Goal: Task Accomplishment & Management: Manage account settings

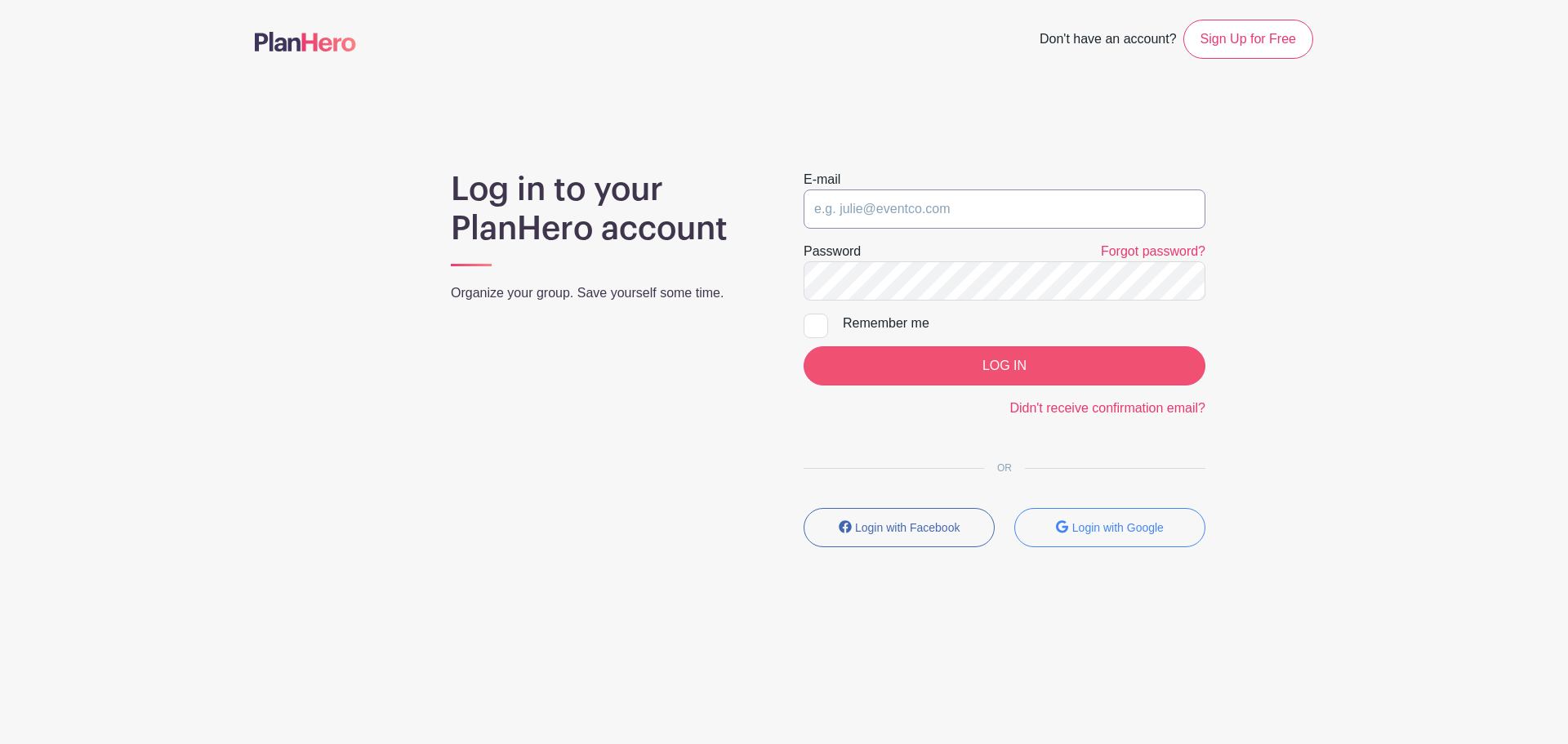
type input "[EMAIL_ADDRESS][DOMAIN_NAME]"
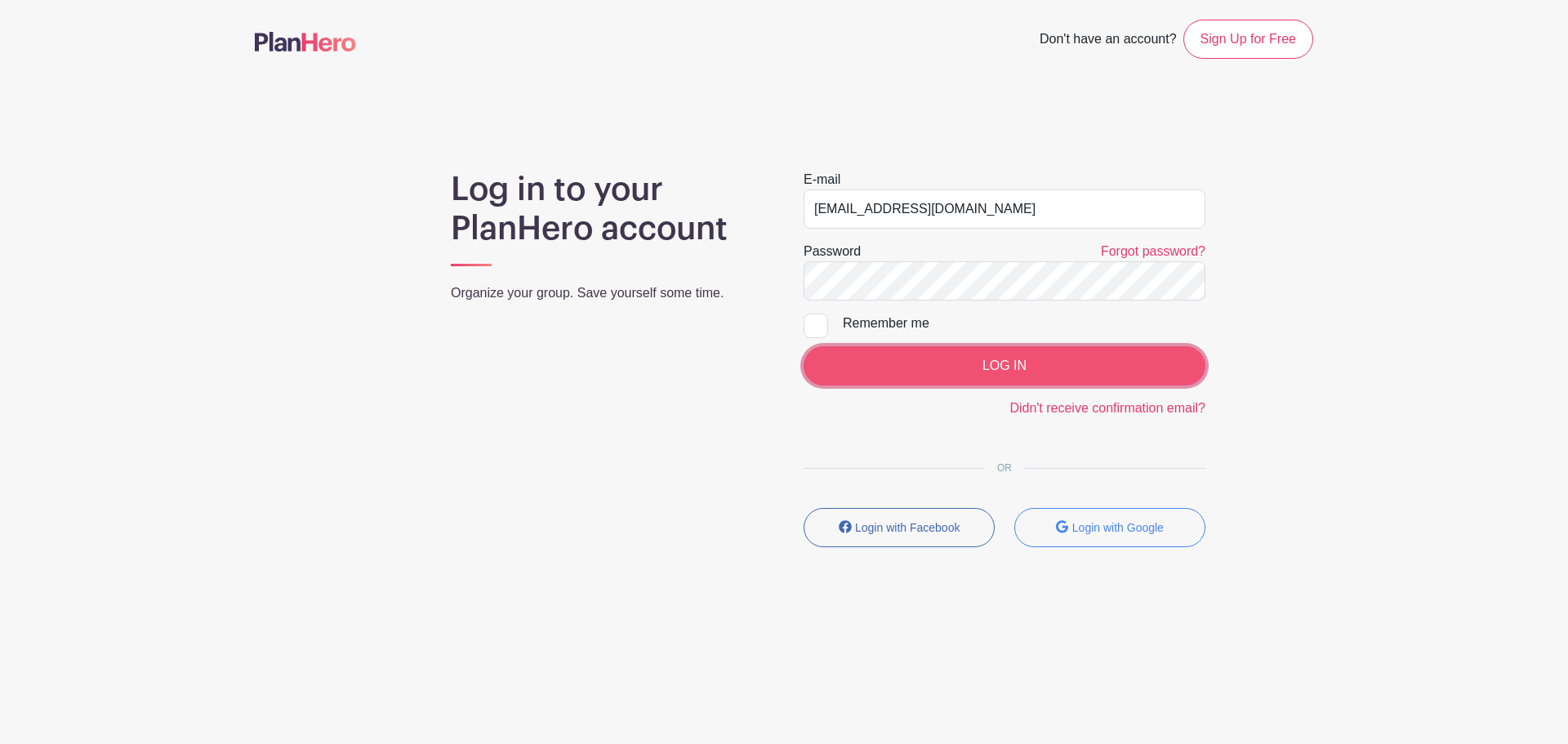
click at [890, 361] on input "LOG IN" at bounding box center [1005, 366] width 402 height 39
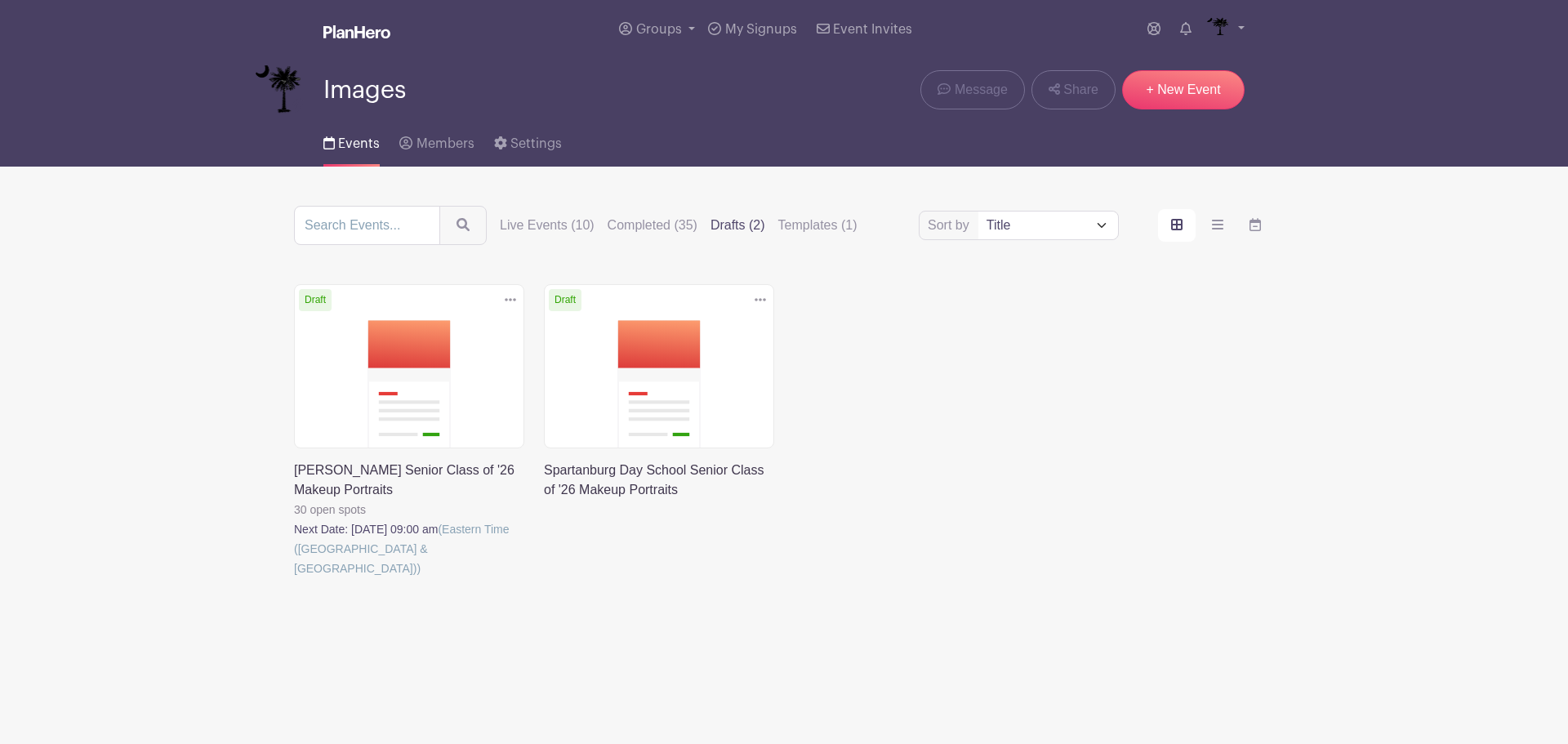
click at [530, 211] on div "Sort by Title Recently modified Newest Live Events (10) Completed (35) Drafts (…" at bounding box center [784, 226] width 980 height 39
click at [530, 217] on label "Live Events (10)" at bounding box center [547, 226] width 94 height 20
click at [0, 0] on input "Live Events (10)" at bounding box center [0, 0] width 0 height 0
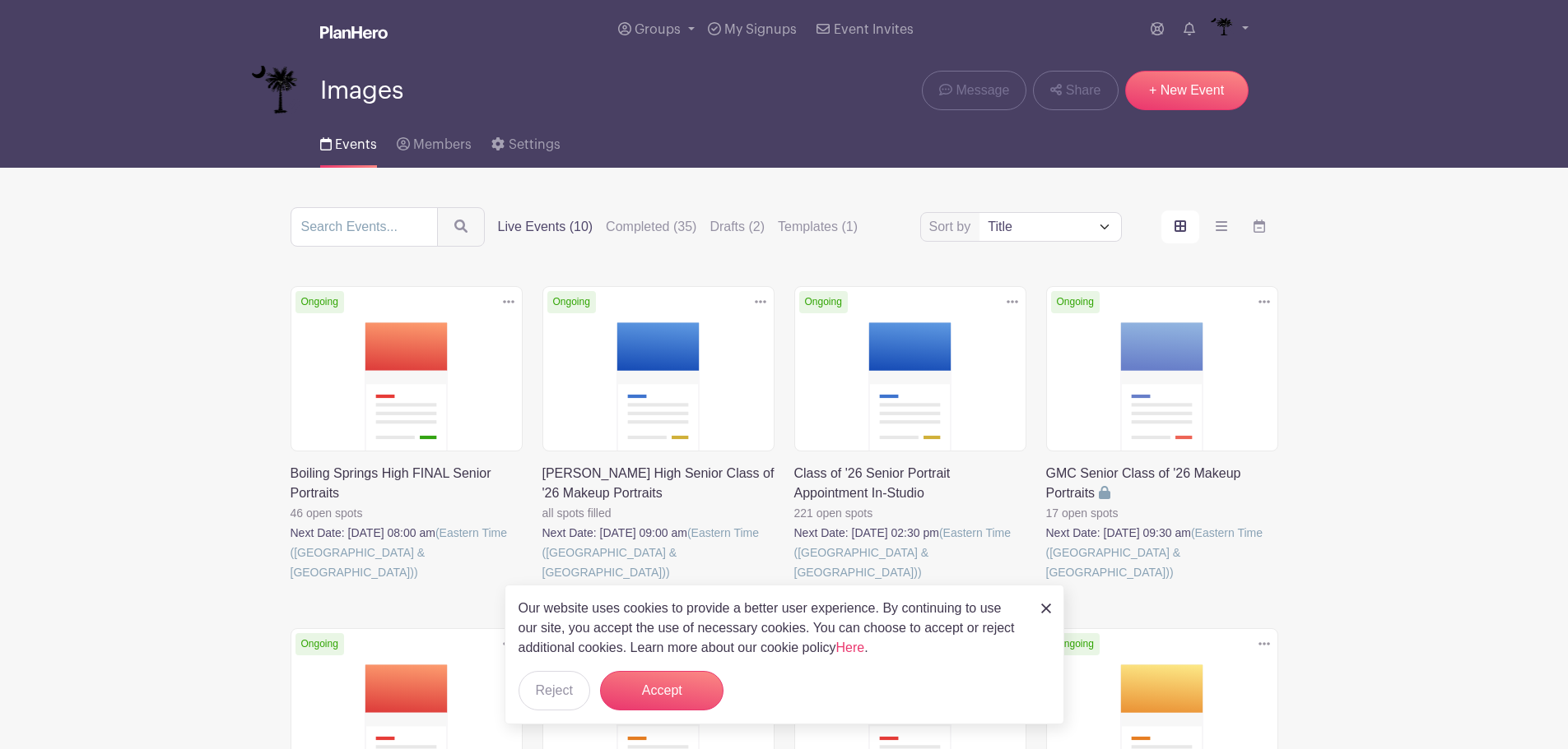
drag, startPoint x: 751, startPoint y: 225, endPoint x: 638, endPoint y: 212, distance: 113.7
click at [748, 225] on label "Drafts (2)" at bounding box center [737, 227] width 55 height 20
click at [0, 0] on input "Drafts (2)" at bounding box center [0, 0] width 0 height 0
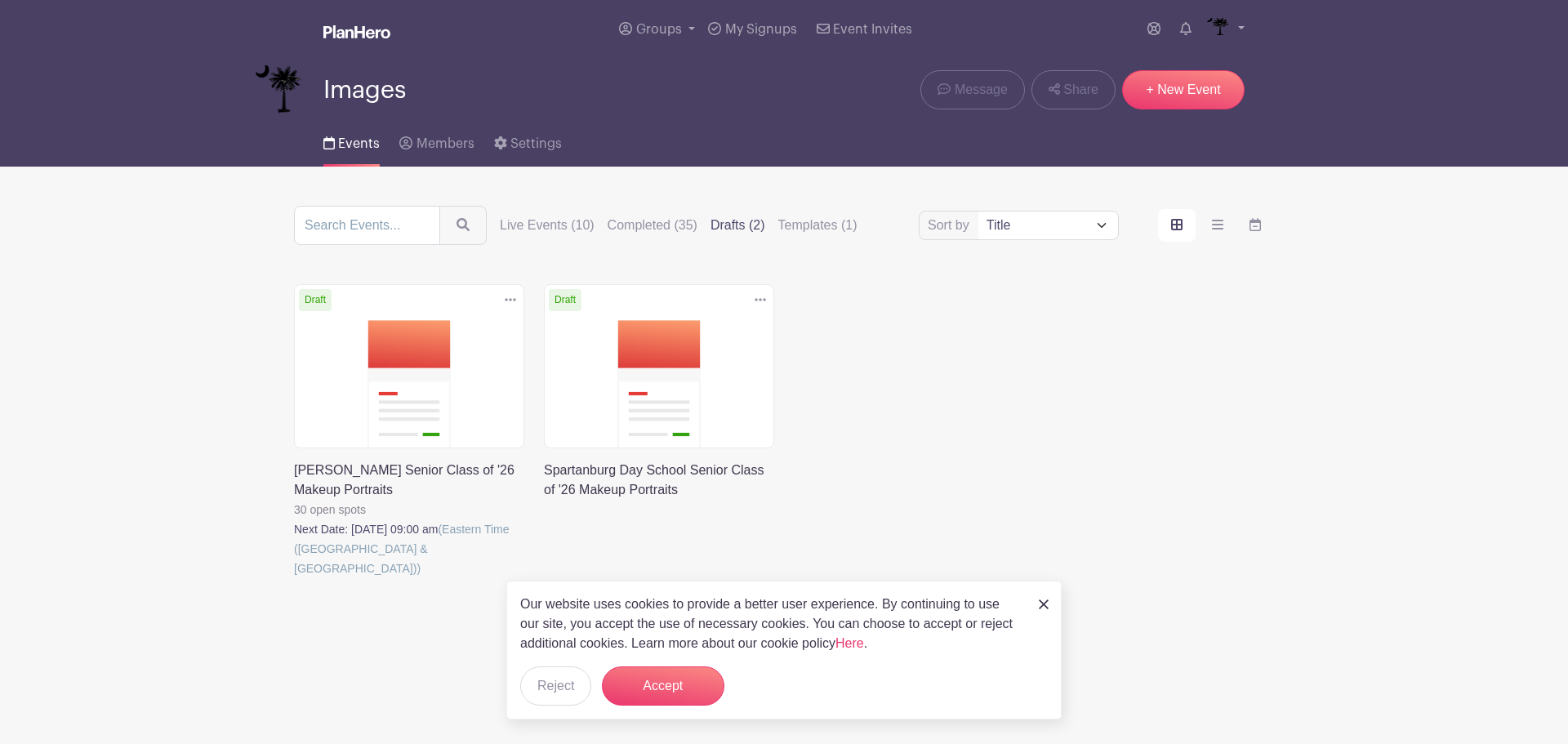
click at [761, 301] on icon at bounding box center [760, 300] width 11 height 13
click at [688, 357] on link "Delete" at bounding box center [707, 362] width 129 height 26
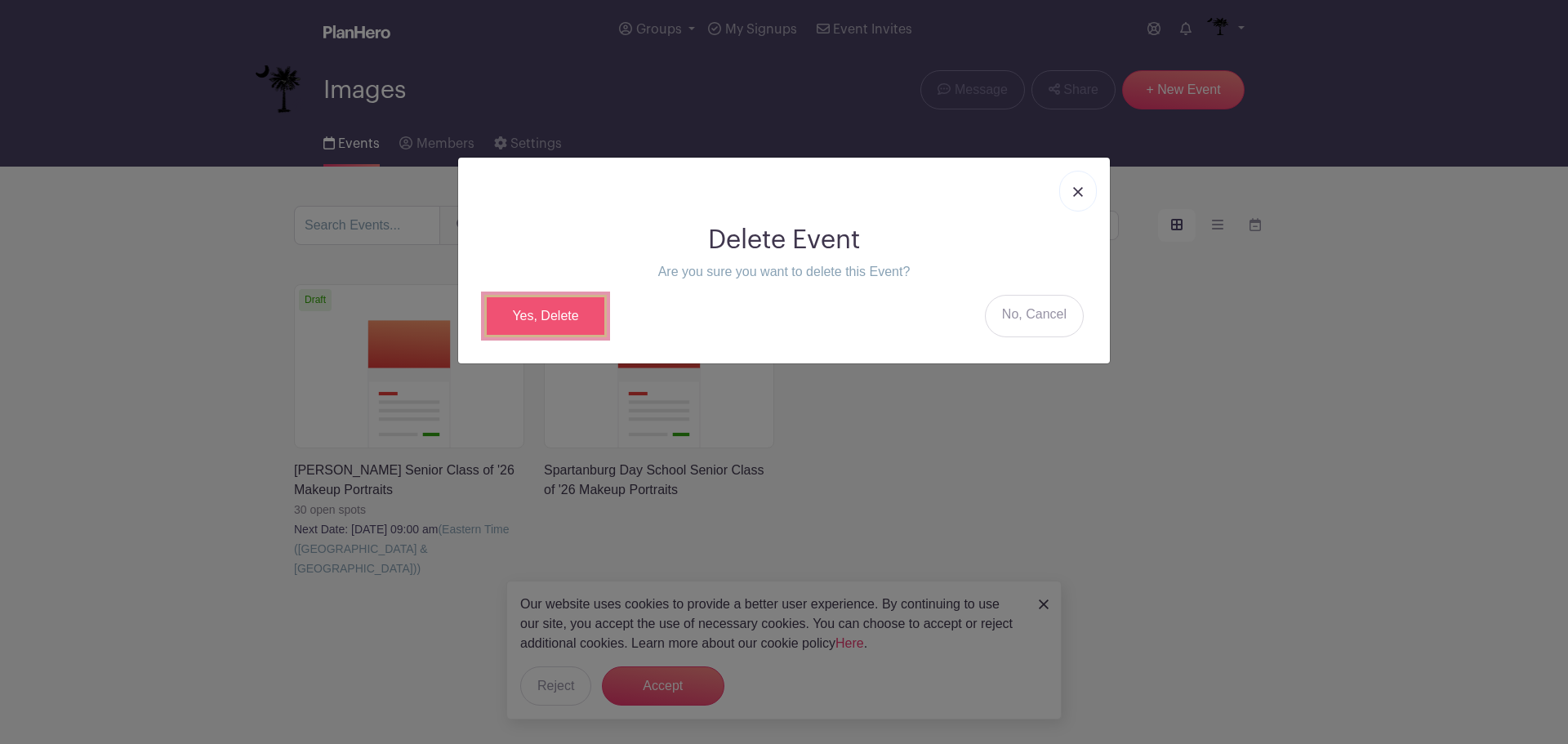
click at [559, 322] on link "Yes, Delete" at bounding box center [545, 316] width 122 height 43
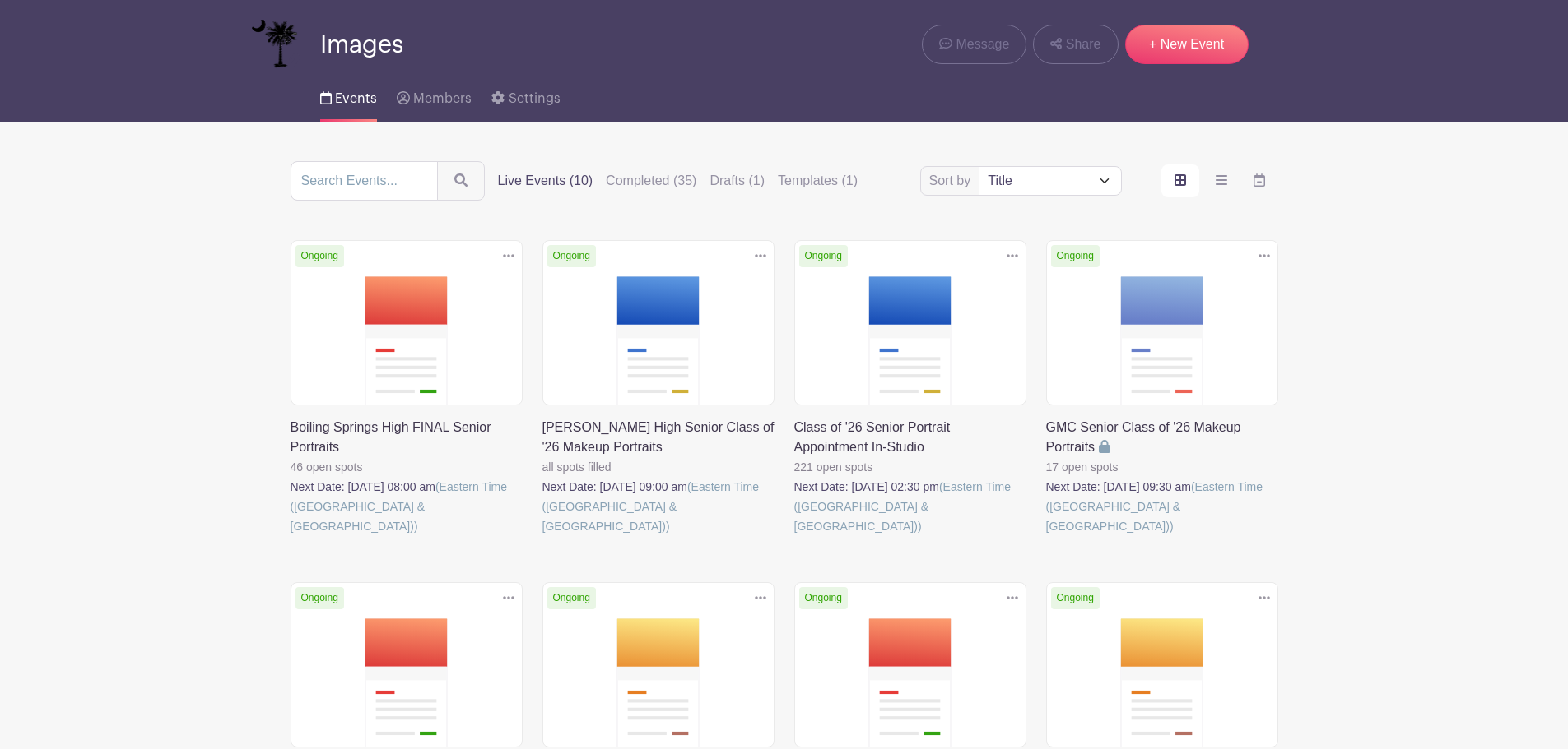
scroll to position [165, 0]
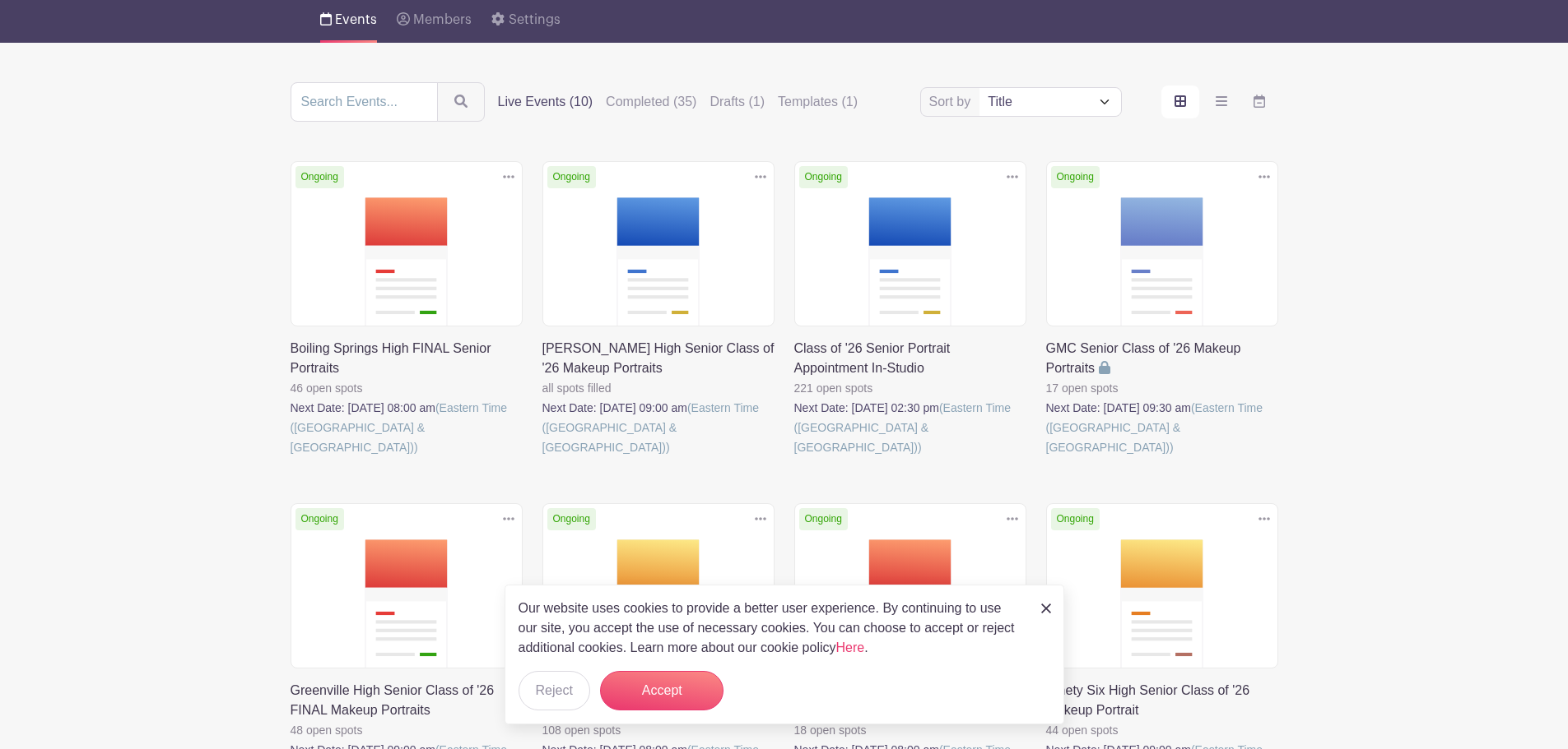
click at [794, 457] on link at bounding box center [794, 457] width 0 height 0
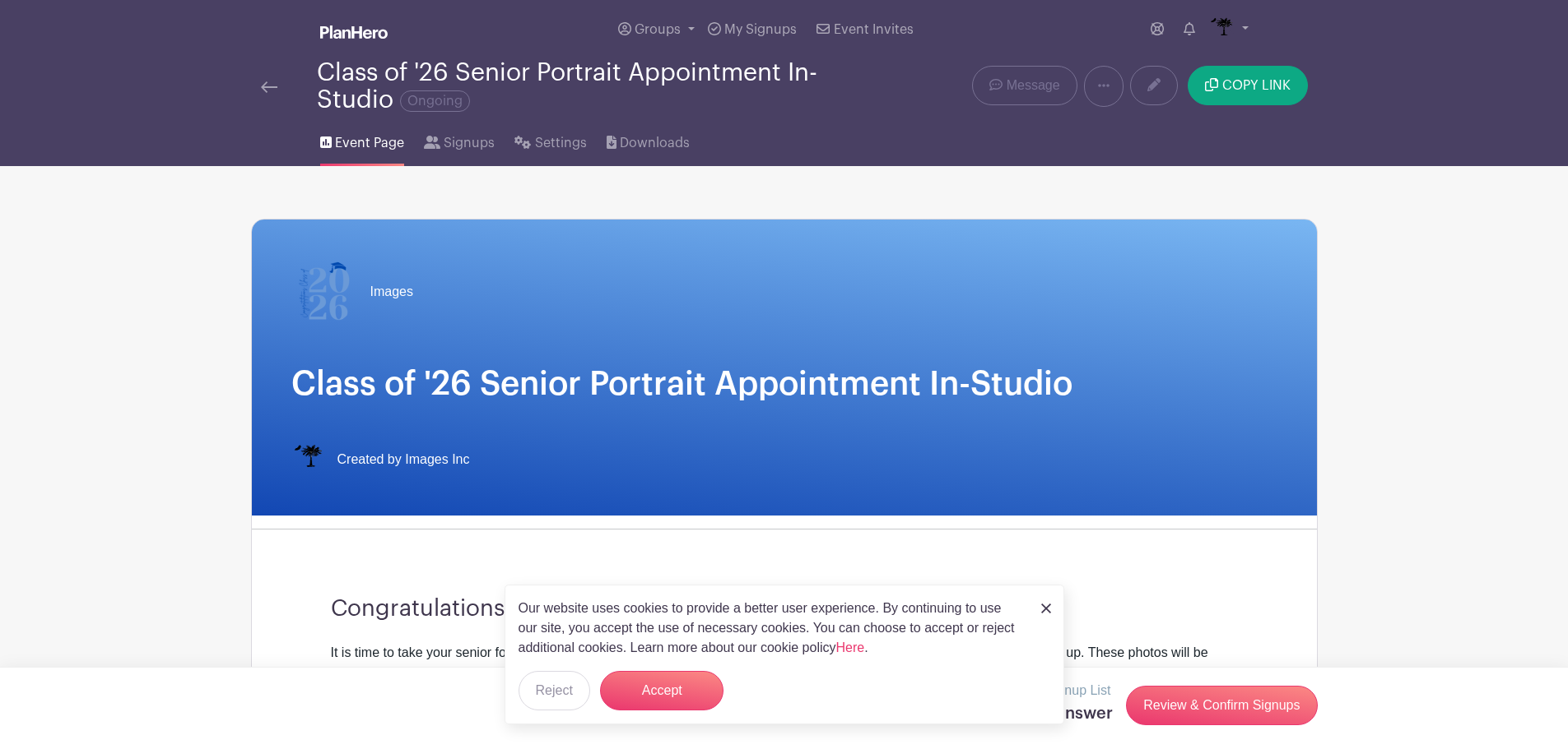
click at [265, 87] on img at bounding box center [269, 88] width 17 height 12
